Goal: Navigation & Orientation: Find specific page/section

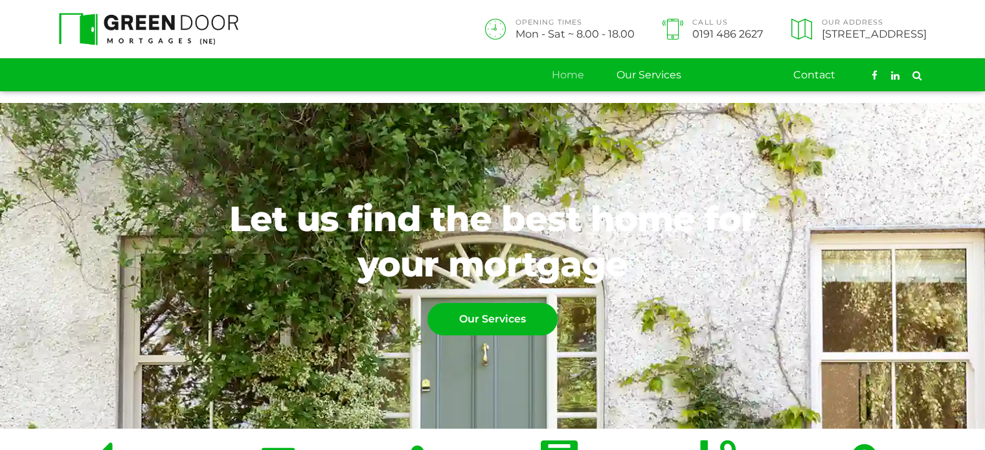
click at [723, 70] on link "About us" at bounding box center [737, 75] width 47 height 32
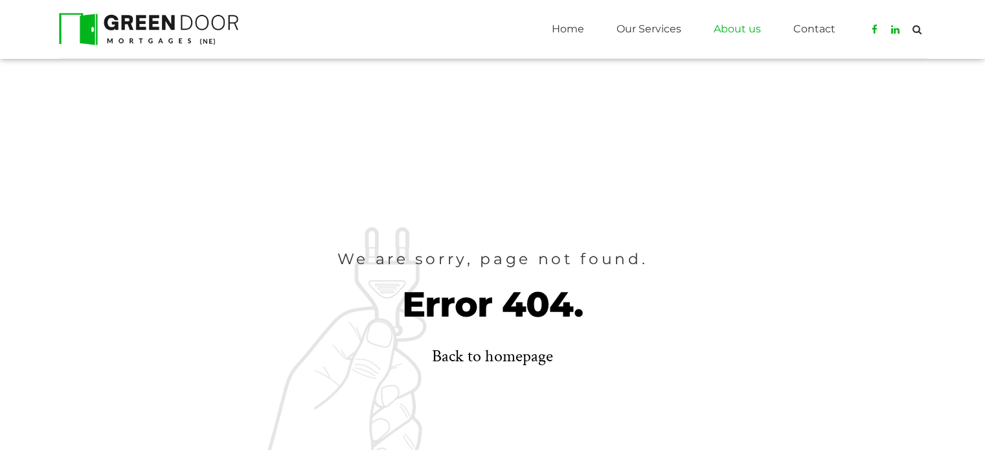
click at [731, 27] on link "About us" at bounding box center [737, 29] width 47 height 32
